Goal: Task Accomplishment & Management: Manage account settings

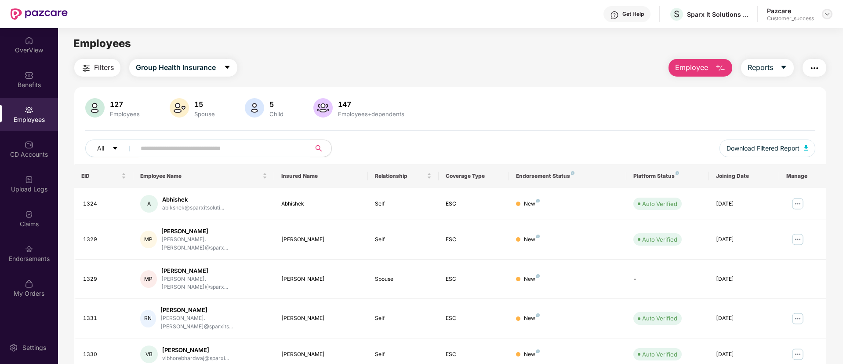
click at [824, 14] on img at bounding box center [827, 14] width 7 height 7
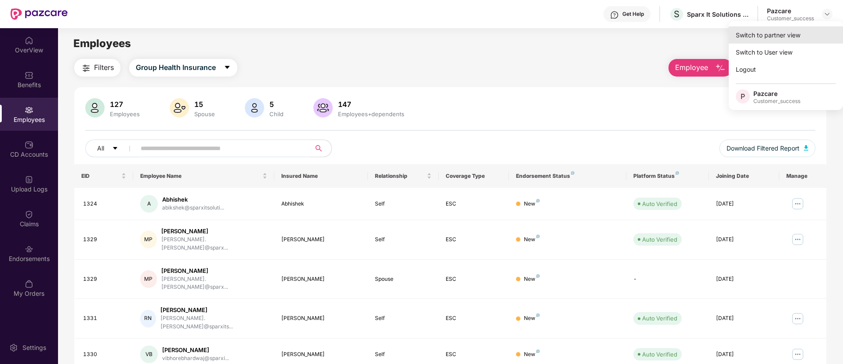
click at [789, 37] on div "Switch to partner view" at bounding box center [786, 34] width 114 height 17
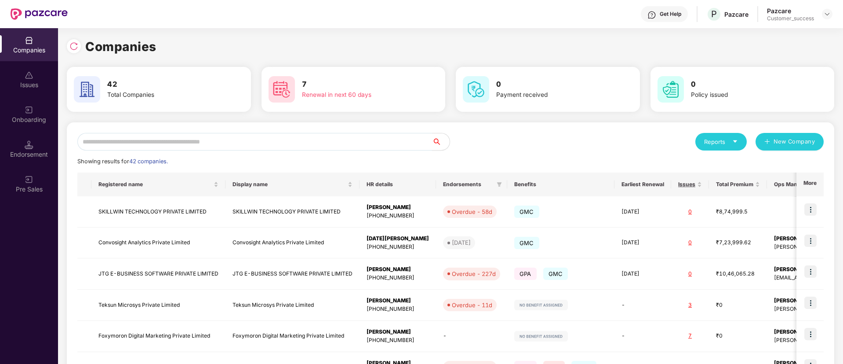
click at [297, 137] on input "text" at bounding box center [254, 142] width 355 height 18
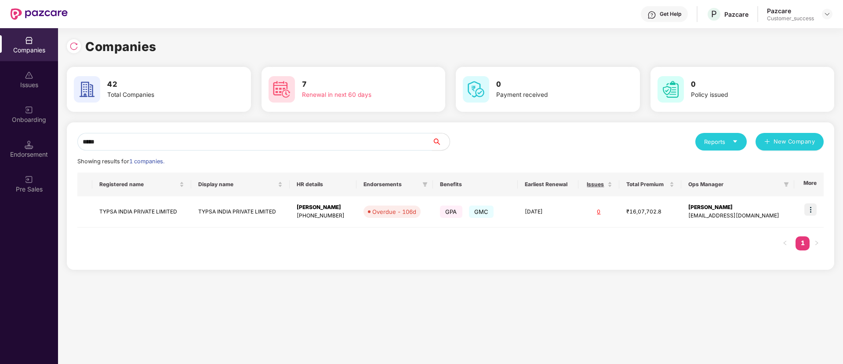
click at [321, 142] on input "*****" at bounding box center [254, 142] width 355 height 18
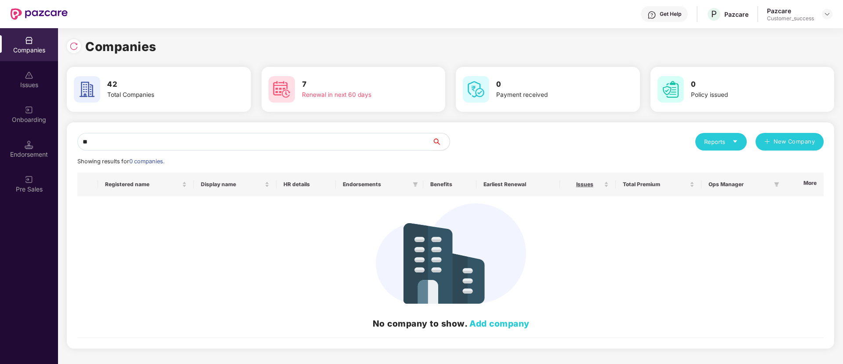
type input "*"
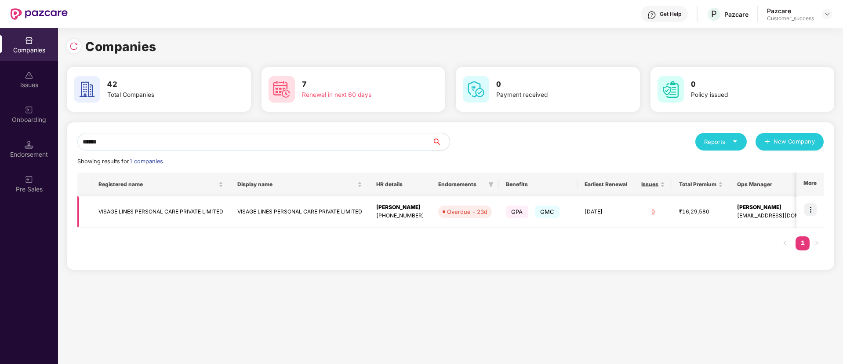
type input "******"
click at [812, 212] on img at bounding box center [811, 209] width 12 height 12
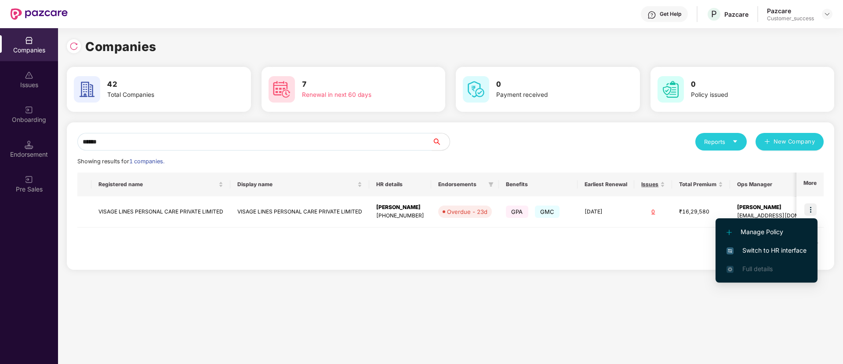
click at [783, 246] on span "Switch to HR interface" at bounding box center [767, 250] width 80 height 10
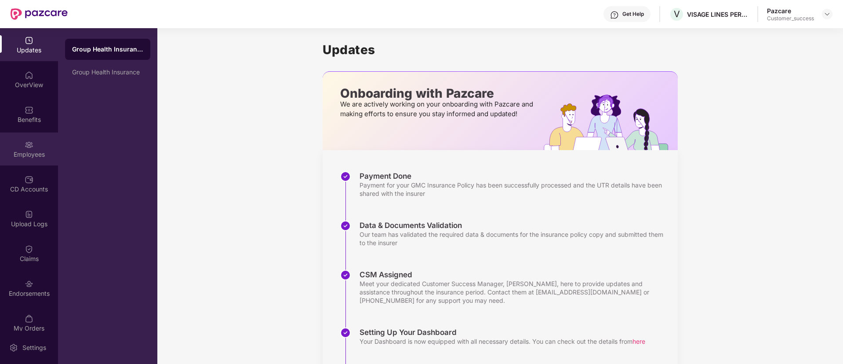
click at [25, 147] on img at bounding box center [29, 144] width 9 height 9
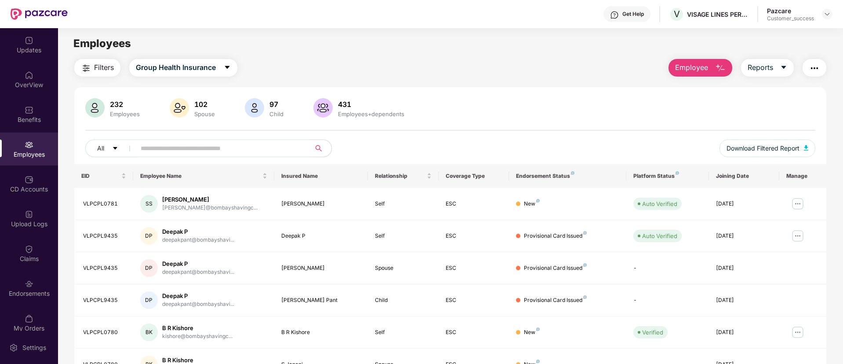
click at [245, 148] on input "text" at bounding box center [220, 148] width 158 height 13
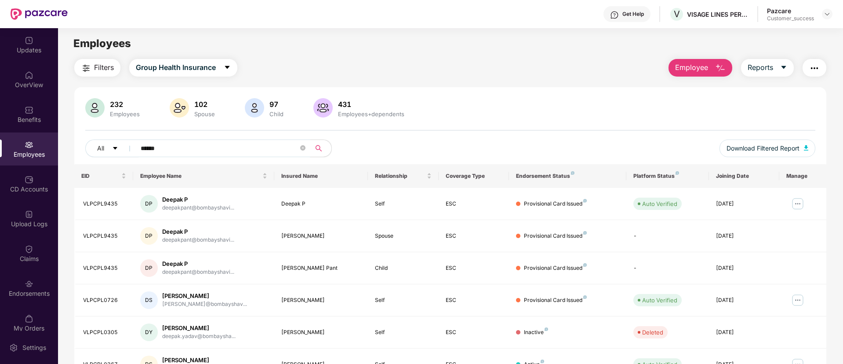
type input "******"
click at [818, 72] on img "button" at bounding box center [814, 68] width 11 height 11
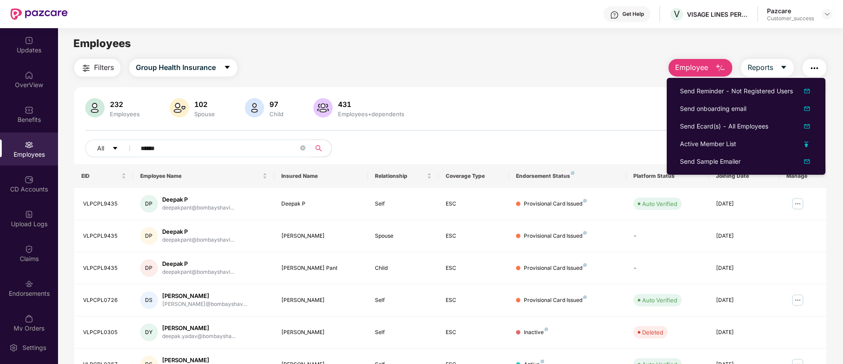
click at [818, 72] on img "button" at bounding box center [814, 68] width 11 height 11
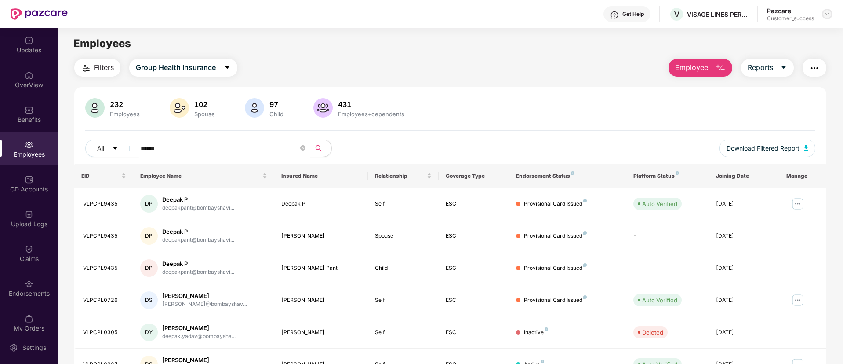
click at [827, 14] on img at bounding box center [827, 14] width 7 height 7
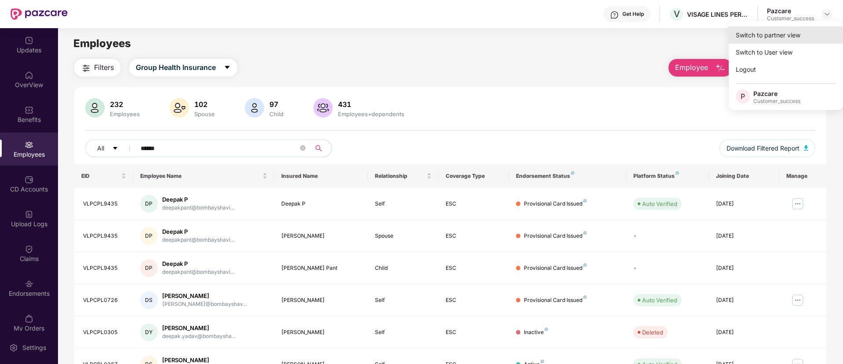
click at [801, 33] on div "Switch to partner view" at bounding box center [786, 34] width 114 height 17
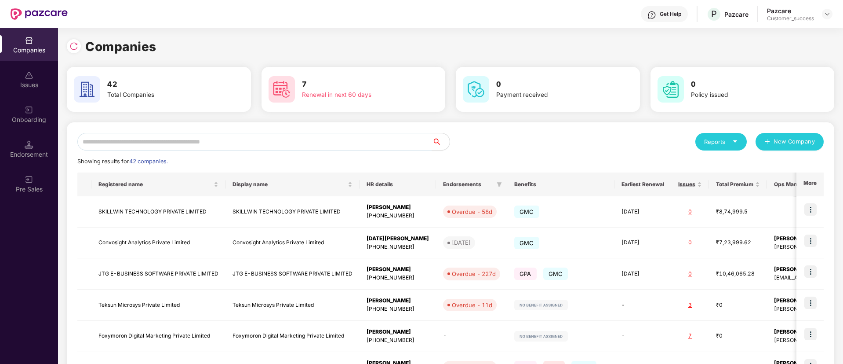
click at [28, 149] on div "Endorsement" at bounding box center [29, 148] width 58 height 33
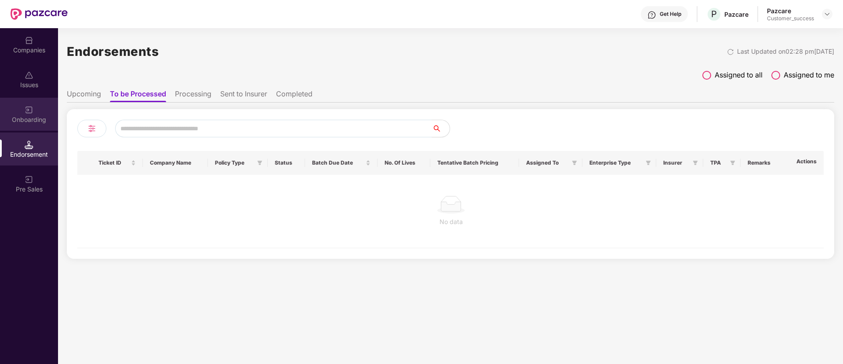
click at [31, 120] on div "Onboarding" at bounding box center [29, 119] width 58 height 9
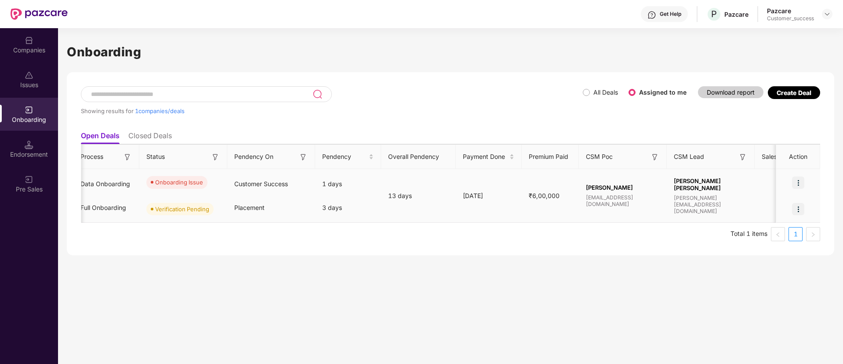
scroll to position [0, 223]
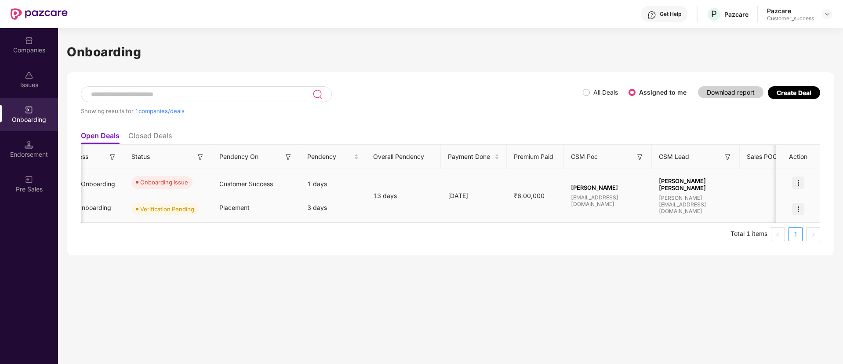
click at [801, 181] on img at bounding box center [798, 182] width 12 height 12
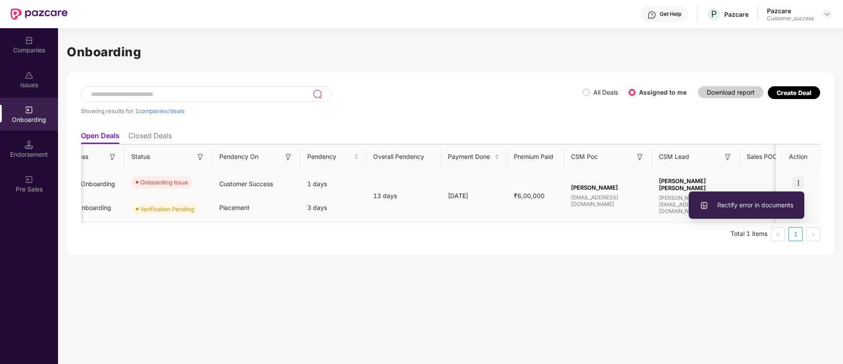
click at [768, 205] on span "Rectify error in documents" at bounding box center [747, 205] width 94 height 10
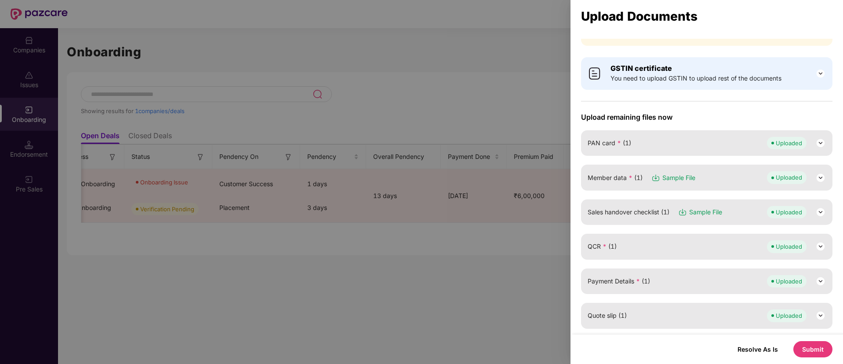
scroll to position [0, 0]
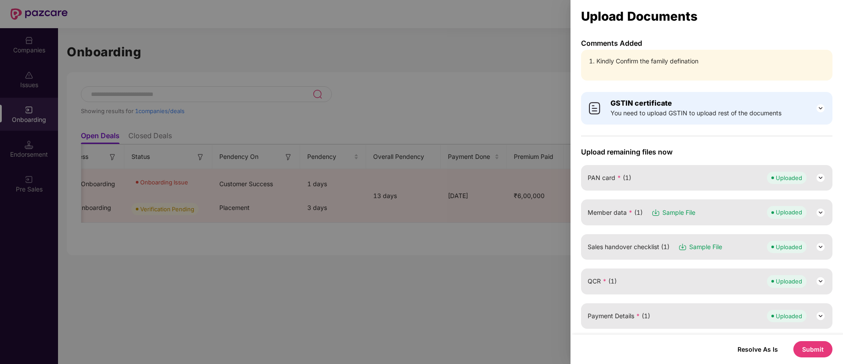
click at [535, 72] on div at bounding box center [421, 182] width 843 height 364
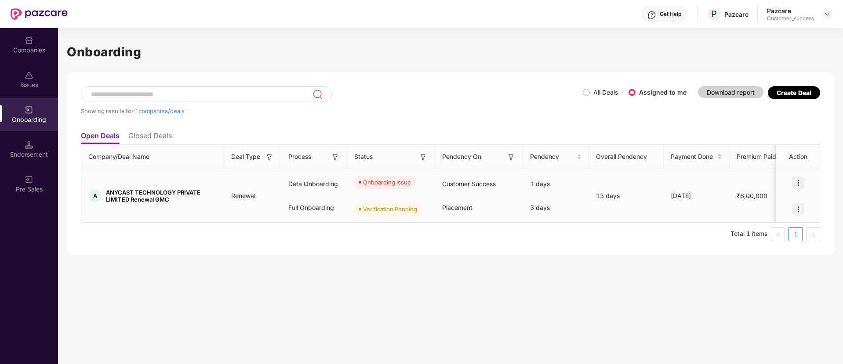
click at [799, 182] on img at bounding box center [798, 182] width 12 height 12
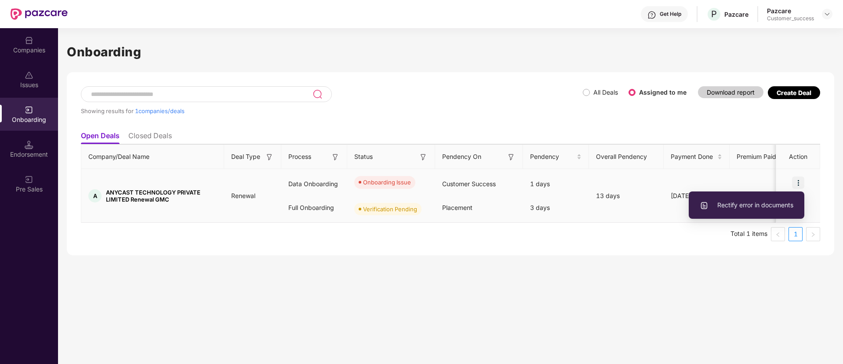
click at [761, 205] on span "Rectify error in documents" at bounding box center [747, 205] width 94 height 10
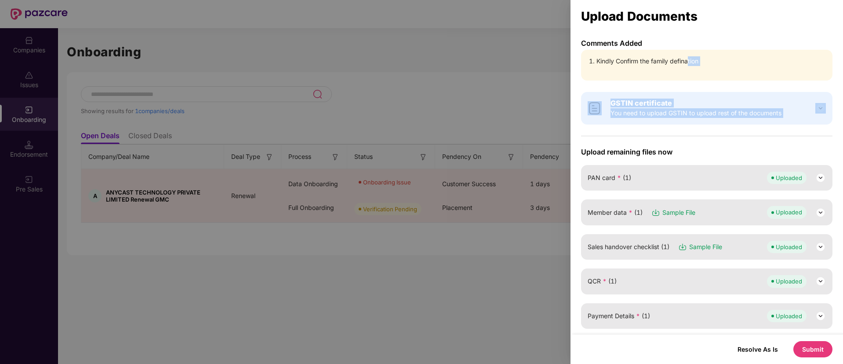
drag, startPoint x: 690, startPoint y: 59, endPoint x: 820, endPoint y: 108, distance: 138.4
click at [820, 108] on div "Comments Added Kindly Confirm the family defination GSTIN certificate You need …" at bounding box center [707, 186] width 273 height 295
click at [820, 108] on img at bounding box center [821, 108] width 11 height 11
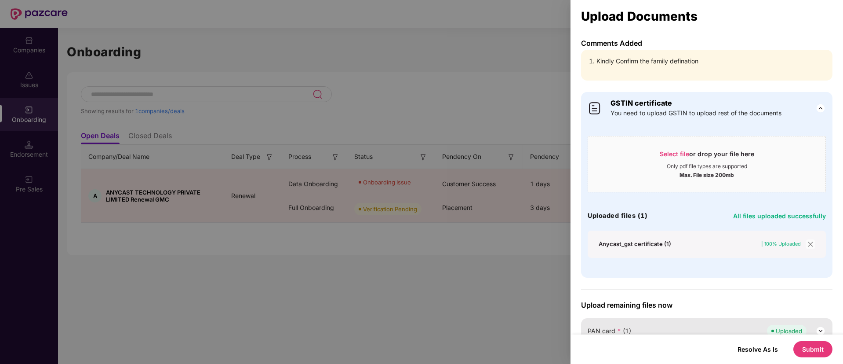
click at [782, 33] on div "Upload Documents Comments Added Kindly Confirm the family defination GSTIN cert…" at bounding box center [707, 182] width 273 height 364
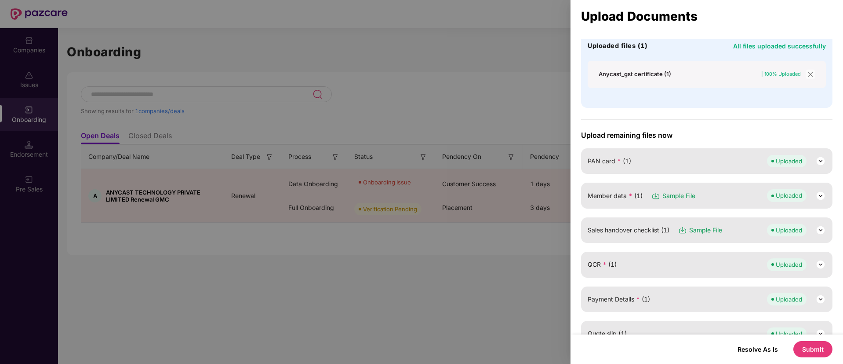
scroll to position [170, 0]
click at [816, 160] on img at bounding box center [821, 160] width 11 height 11
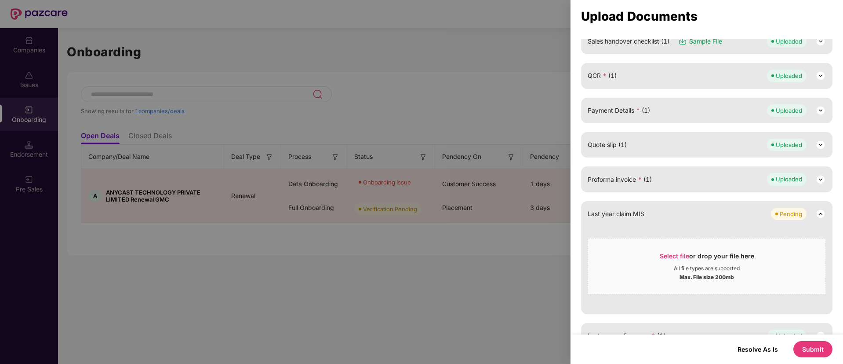
scroll to position [531, 0]
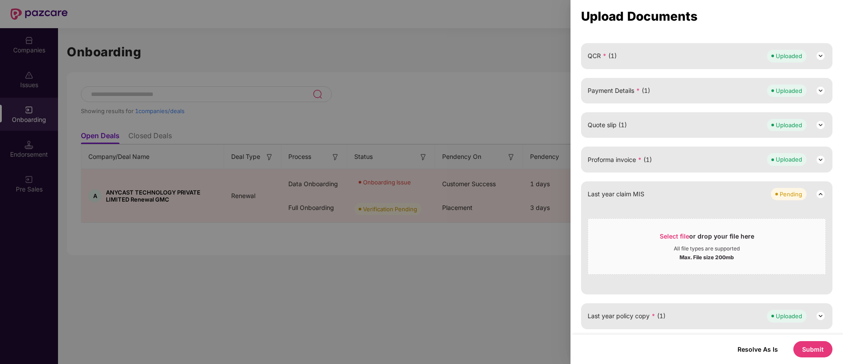
click at [430, 64] on div at bounding box center [421, 182] width 843 height 364
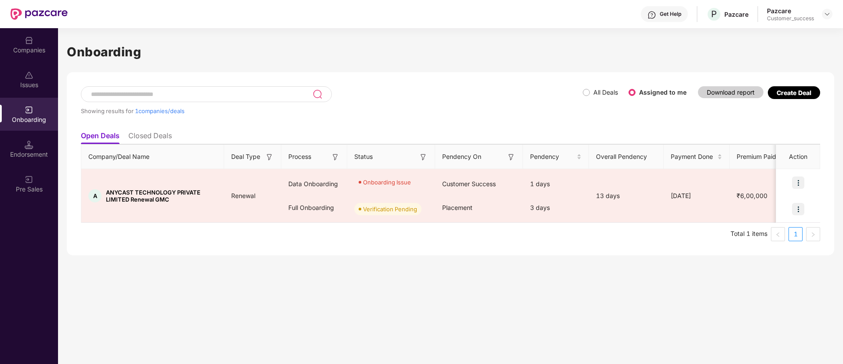
click at [38, 90] on div "Issues" at bounding box center [29, 79] width 58 height 33
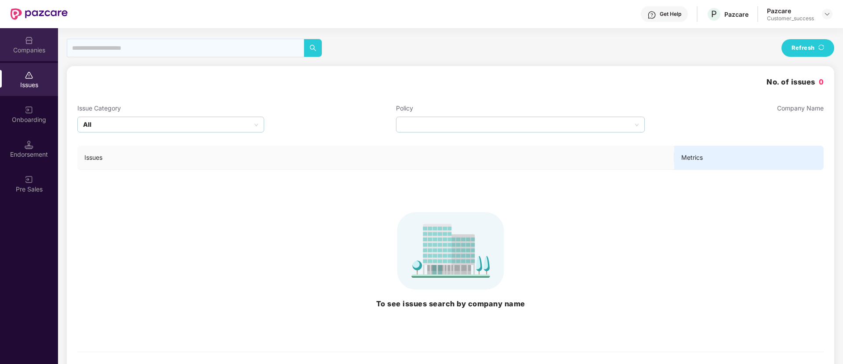
click at [29, 52] on div "Companies" at bounding box center [29, 50] width 58 height 9
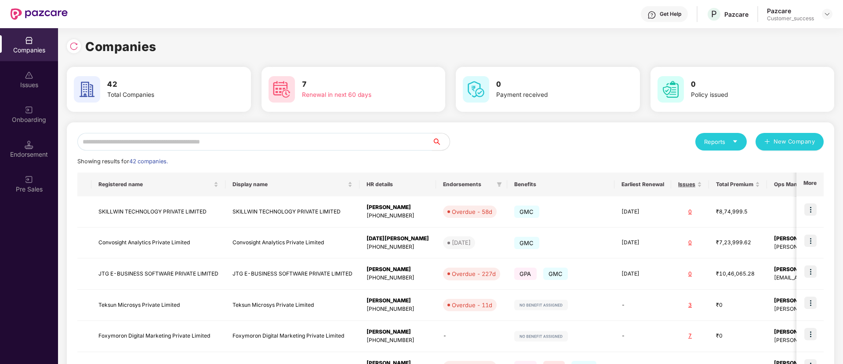
click at [324, 141] on input "text" at bounding box center [254, 142] width 355 height 18
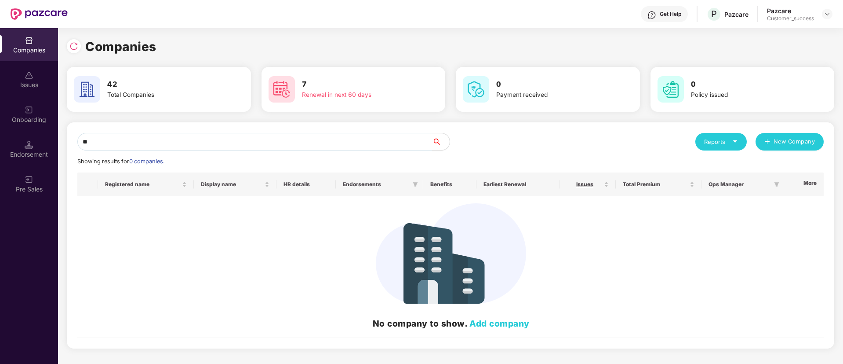
type input "*"
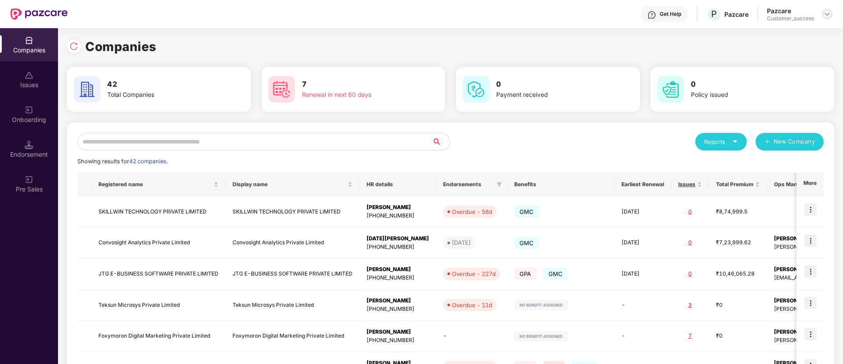
click at [830, 15] on img at bounding box center [827, 14] width 7 height 7
click at [768, 55] on div "Logout" at bounding box center [787, 52] width 114 height 17
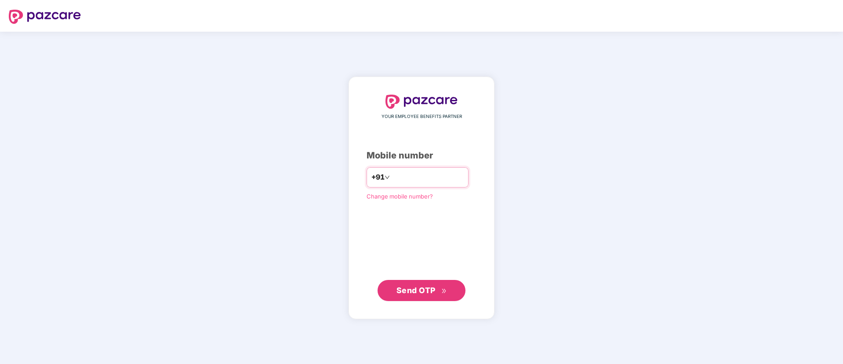
click at [392, 174] on input "number" at bounding box center [428, 177] width 72 height 14
type input "**********"
click at [422, 295] on span "Send OTP" at bounding box center [422, 290] width 51 height 12
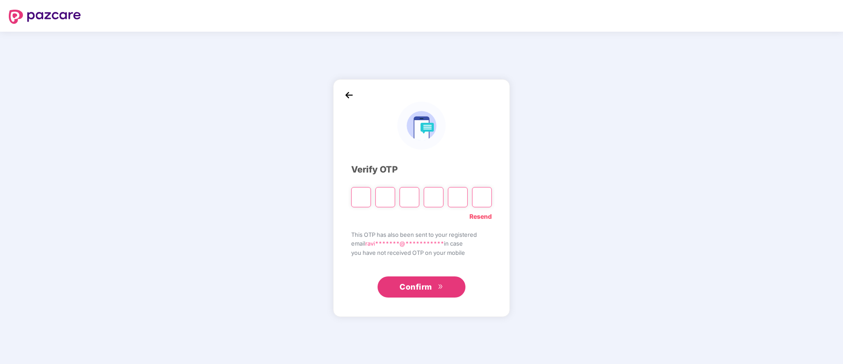
type input "*"
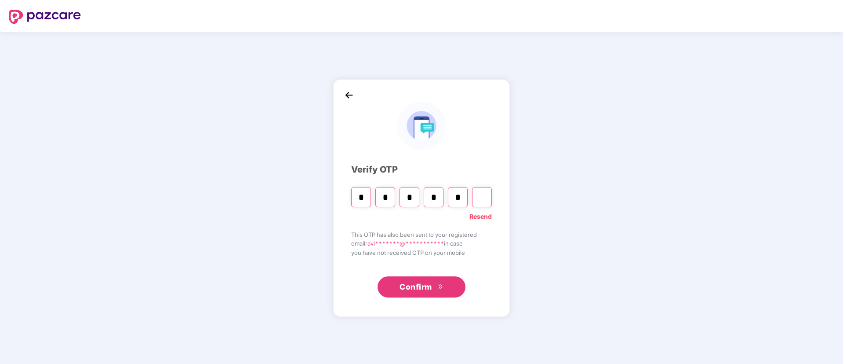
type input "*"
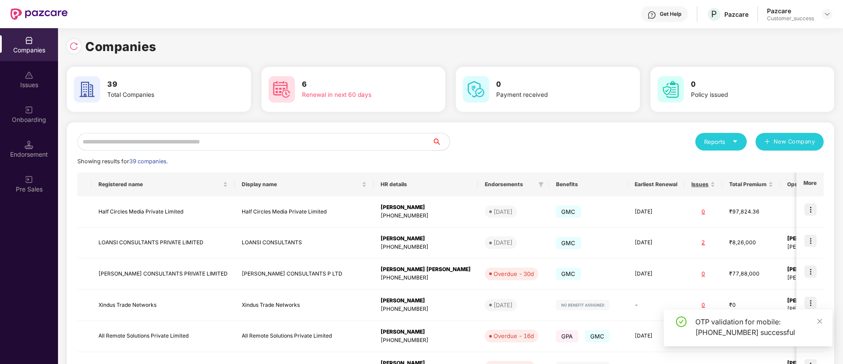
click at [235, 146] on input "text" at bounding box center [254, 142] width 355 height 18
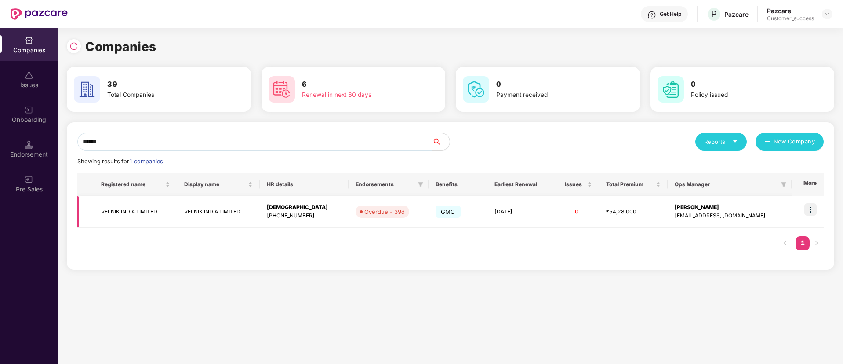
type input "******"
click at [813, 208] on img at bounding box center [811, 209] width 12 height 12
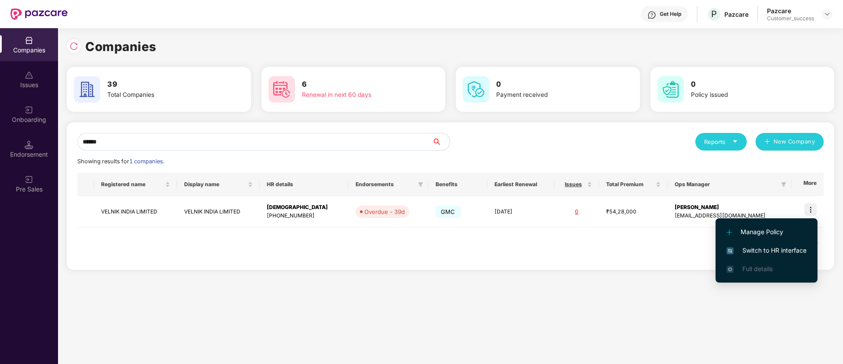
click at [763, 248] on span "Switch to HR interface" at bounding box center [767, 250] width 80 height 10
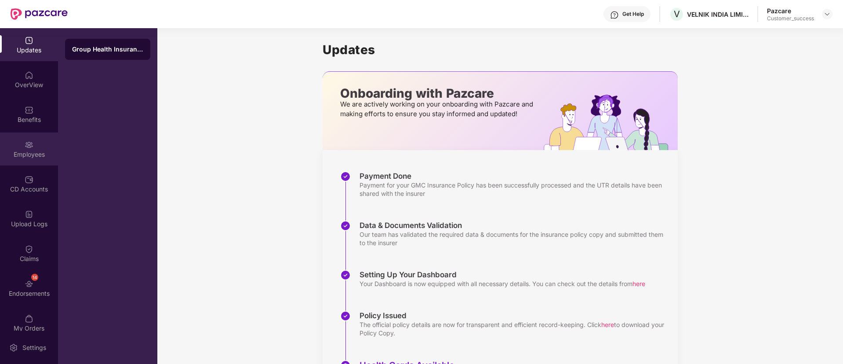
click at [30, 145] on img at bounding box center [29, 144] width 9 height 9
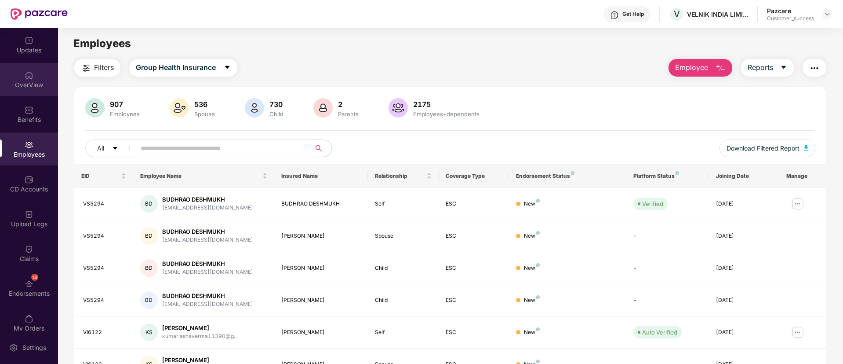
click at [28, 83] on div "OverView" at bounding box center [29, 84] width 58 height 9
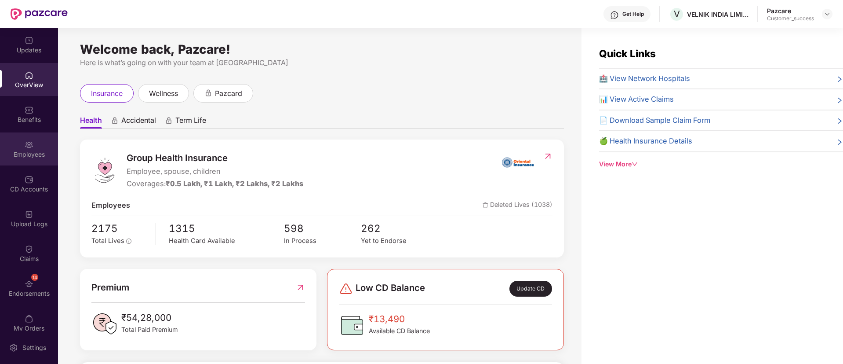
click at [22, 137] on div "Employees" at bounding box center [29, 148] width 58 height 33
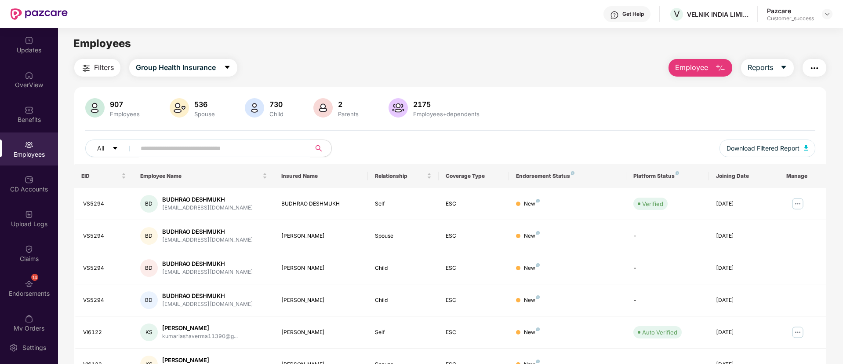
click at [206, 152] on input "text" at bounding box center [220, 148] width 158 height 13
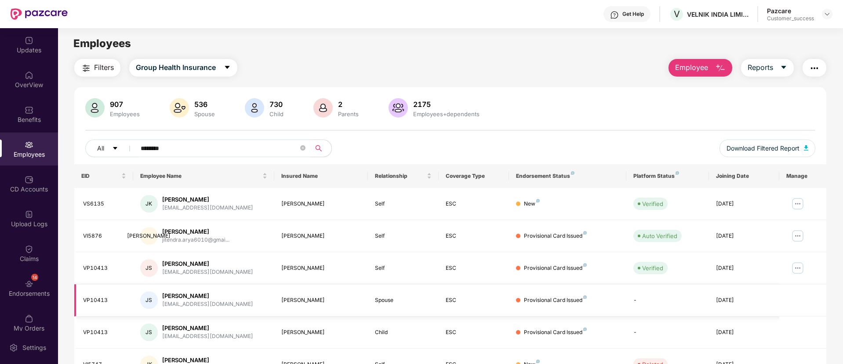
scroll to position [177, 0]
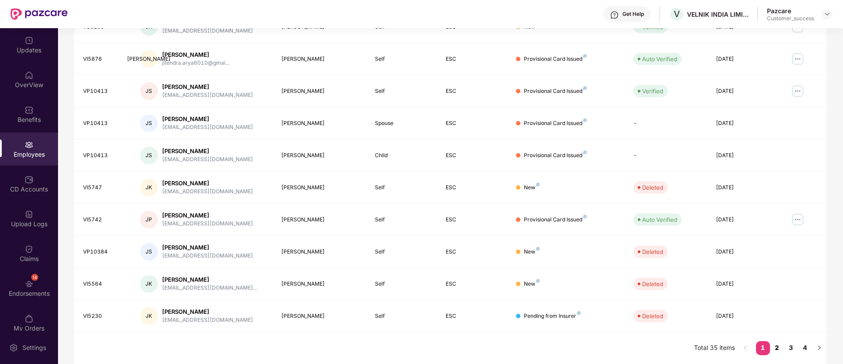
click at [778, 350] on link "2" at bounding box center [777, 347] width 14 height 13
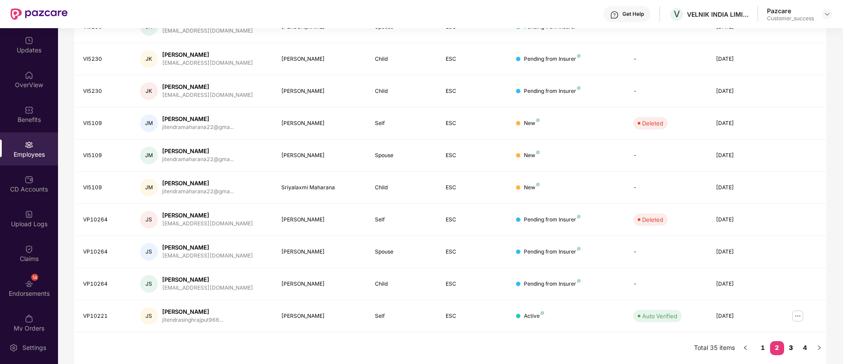
click at [791, 349] on link "3" at bounding box center [791, 347] width 14 height 13
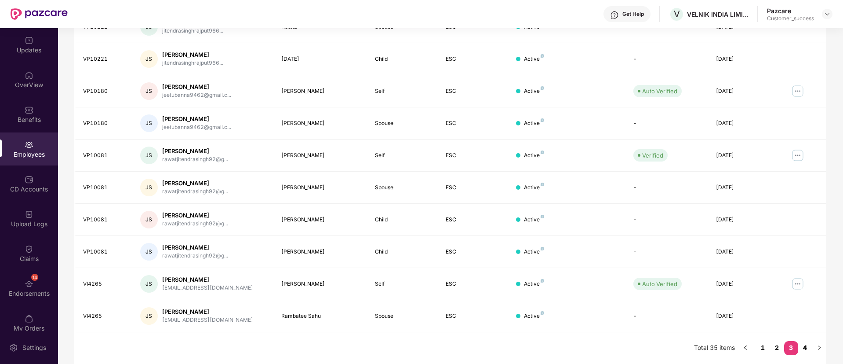
click at [806, 348] on link "4" at bounding box center [805, 347] width 14 height 13
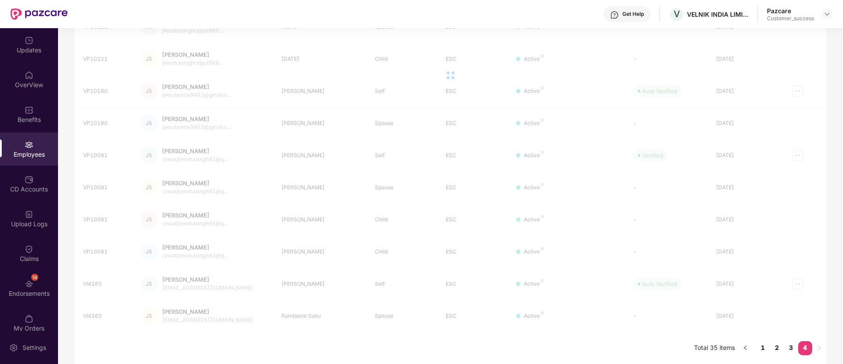
scroll to position [28, 0]
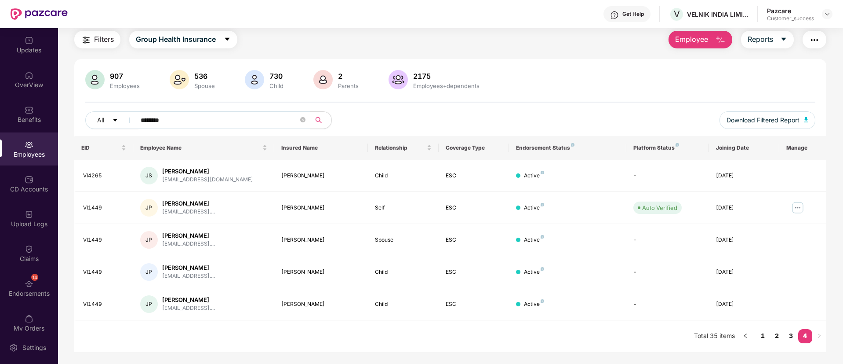
click at [265, 118] on input "********" at bounding box center [220, 119] width 158 height 13
type input "********"
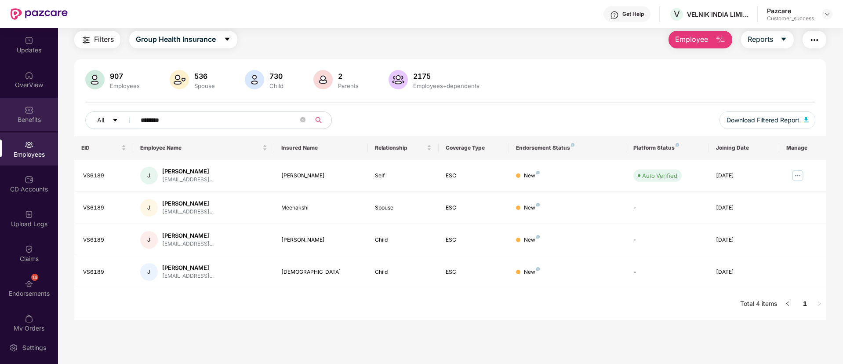
click at [29, 113] on img at bounding box center [29, 110] width 9 height 9
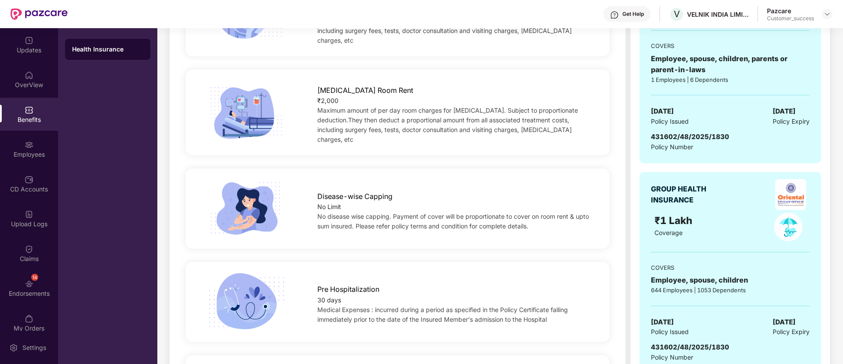
scroll to position [0, 0]
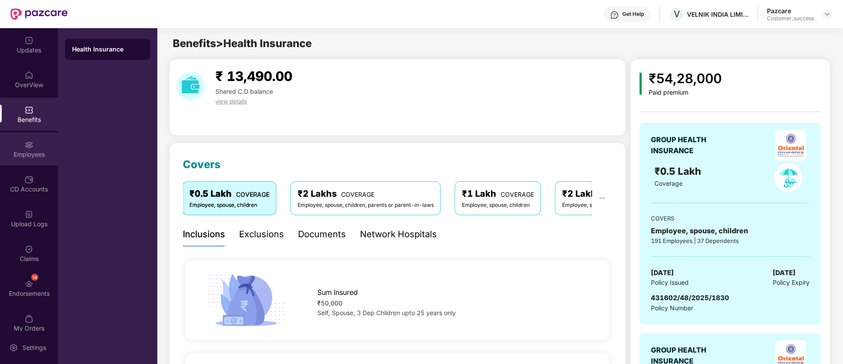
click at [25, 148] on img at bounding box center [29, 144] width 9 height 9
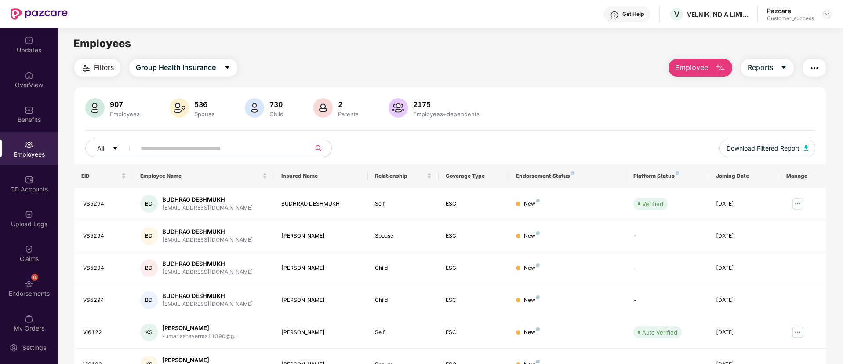
click at [286, 146] on input "text" at bounding box center [220, 148] width 158 height 13
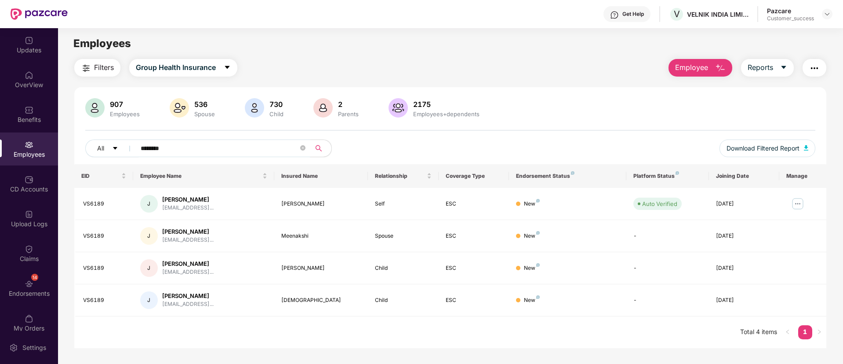
type input "********"
click at [267, 149] on input "********" at bounding box center [220, 148] width 158 height 13
click at [302, 147] on icon "close-circle" at bounding box center [302, 147] width 5 height 5
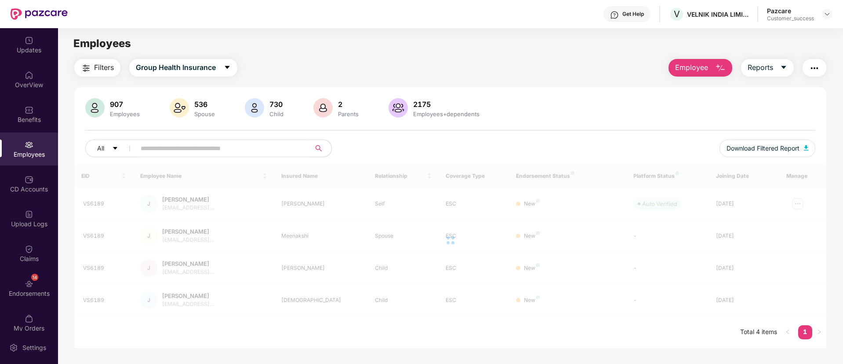
click at [236, 146] on input "text" at bounding box center [220, 148] width 158 height 13
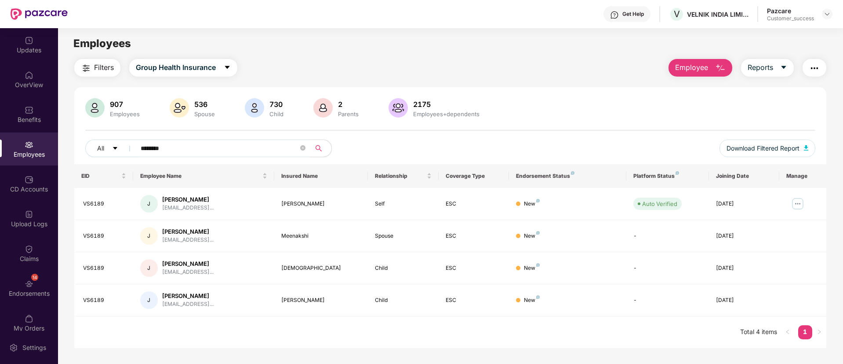
type input "********"
